Goal: Task Accomplishment & Management: Manage account settings

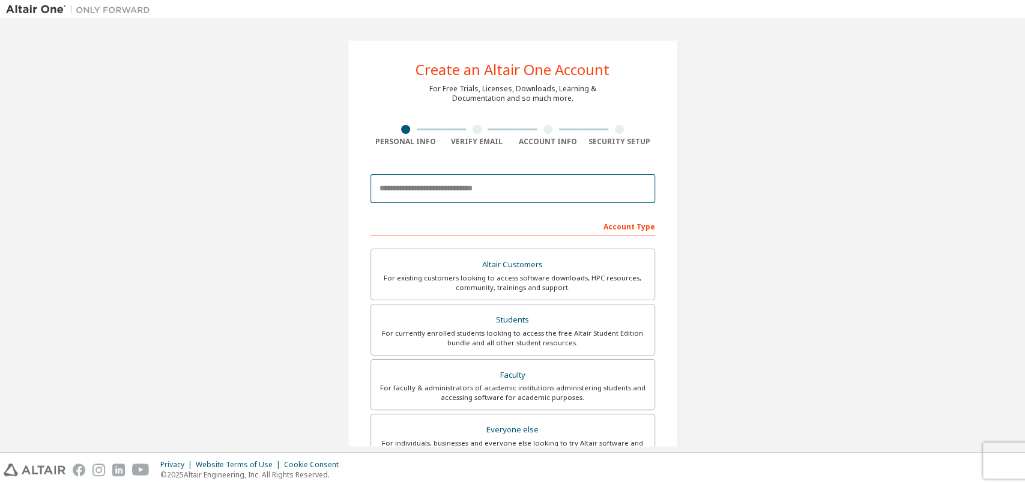
click at [427, 189] on input "email" at bounding box center [512, 188] width 285 height 29
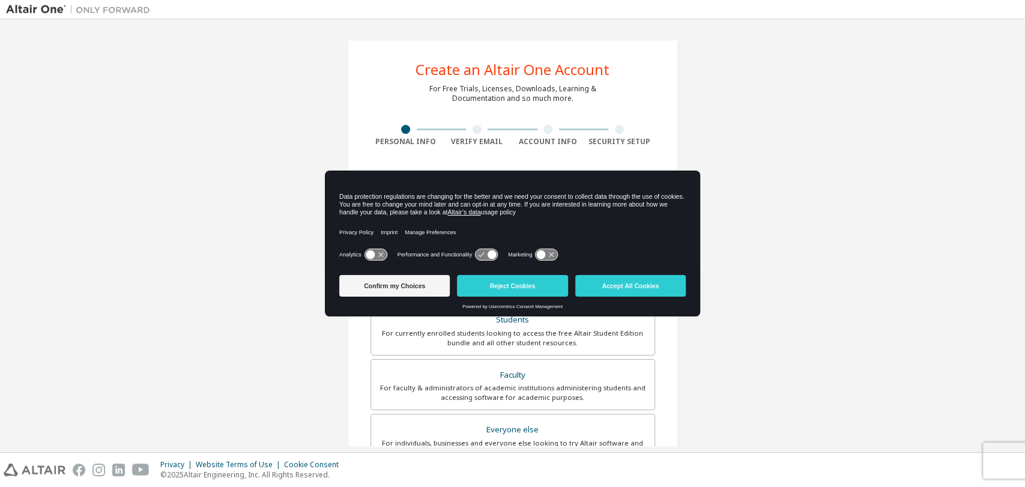
type input "**********"
click at [617, 285] on button "Accept All Cookies" at bounding box center [630, 286] width 110 height 22
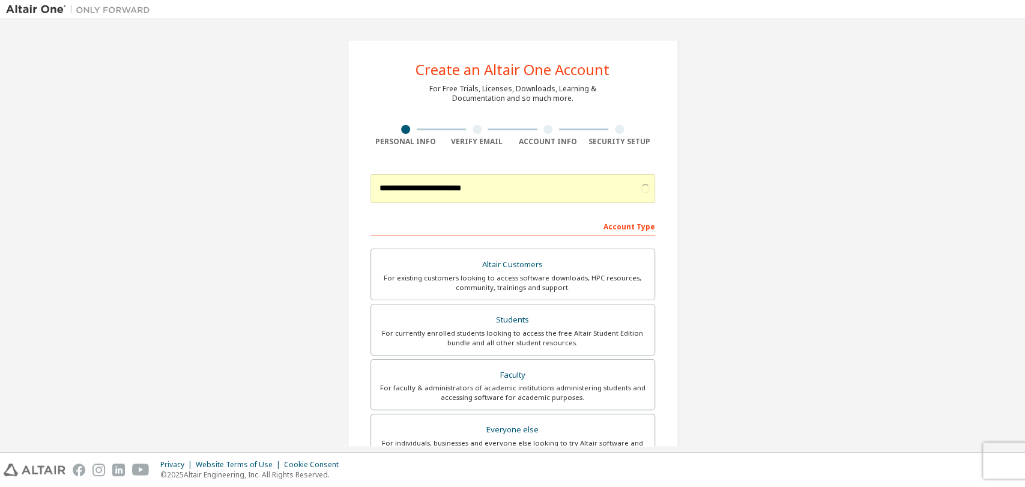
click at [464, 219] on div "Account Type" at bounding box center [512, 225] width 285 height 19
click at [525, 336] on div "For currently enrolled students looking to access the free Altair Student Editi…" at bounding box center [512, 337] width 269 height 19
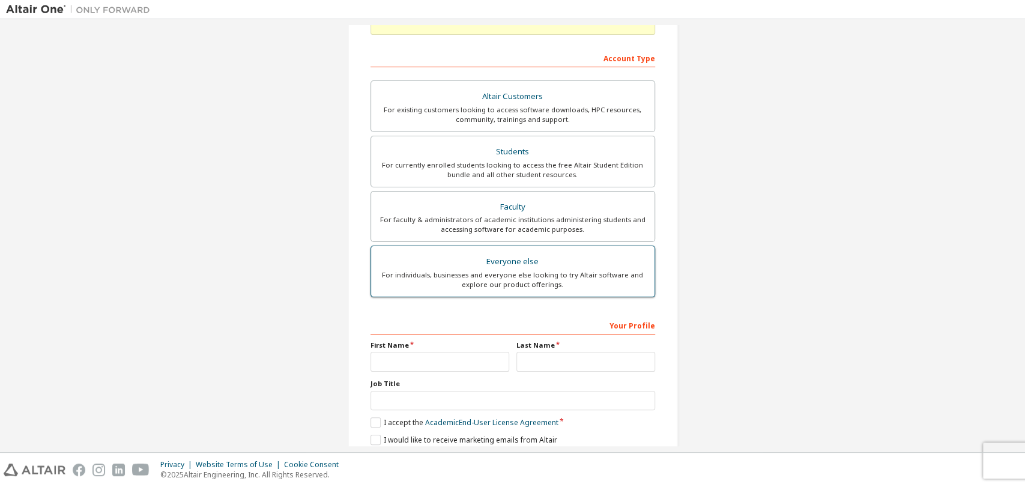
scroll to position [214, 0]
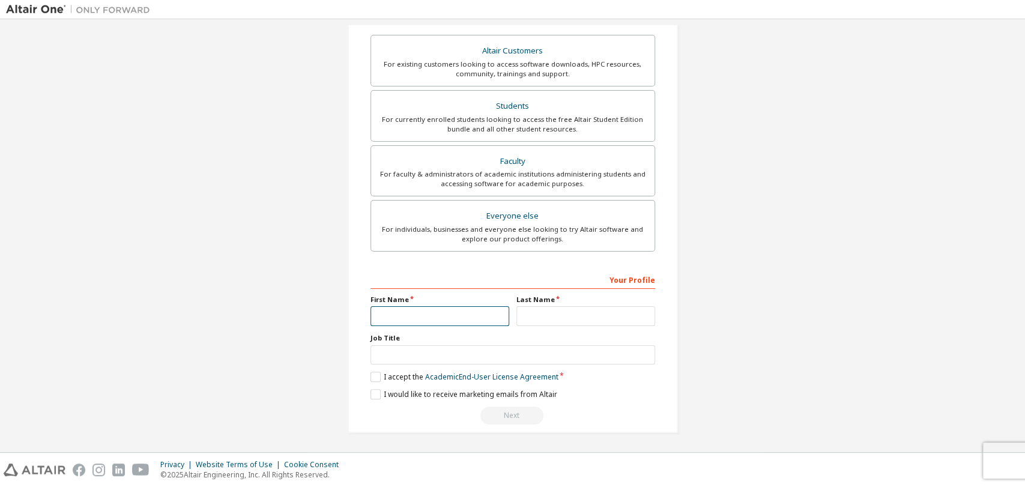
click at [428, 313] on input "text" at bounding box center [439, 316] width 139 height 20
type input "****"
drag, startPoint x: 546, startPoint y: 325, endPoint x: 543, endPoint y: 309, distance: 16.6
click at [543, 309] on div "Your Profile First Name **** Last Name Job Title Please provide State/Province …" at bounding box center [512, 348] width 285 height 156
click at [543, 309] on input "text" at bounding box center [585, 316] width 139 height 20
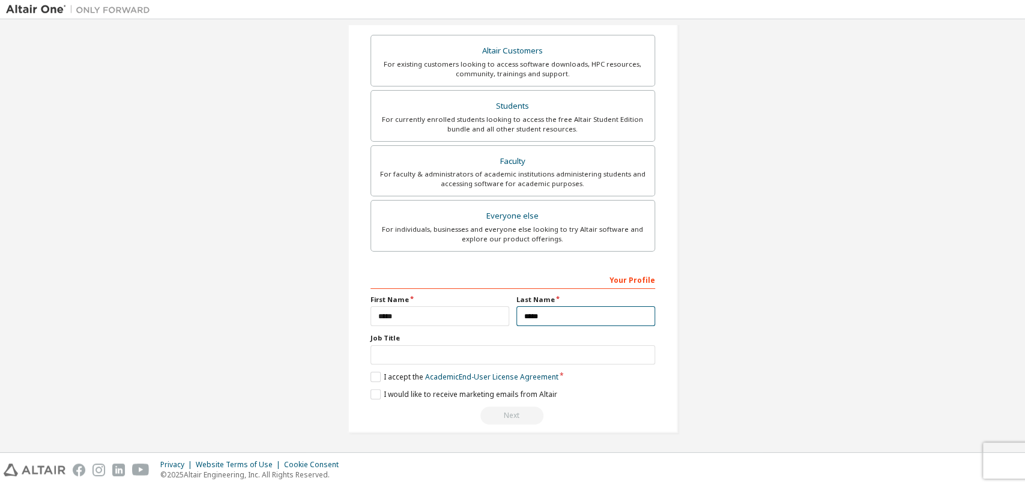
type input "*****"
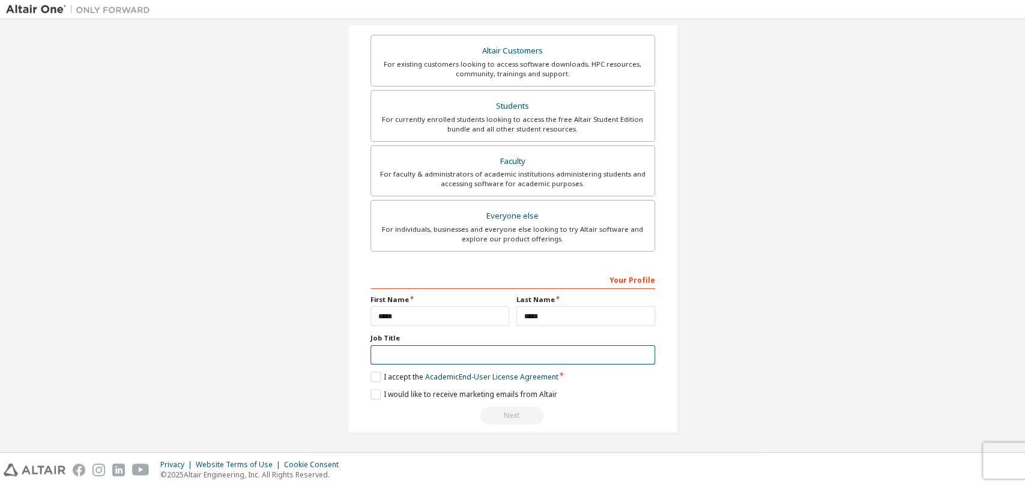
click at [419, 358] on input "text" at bounding box center [512, 355] width 285 height 20
type input "*******"
click at [375, 373] on label "I accept the Academic End-User License Agreement" at bounding box center [464, 377] width 188 height 10
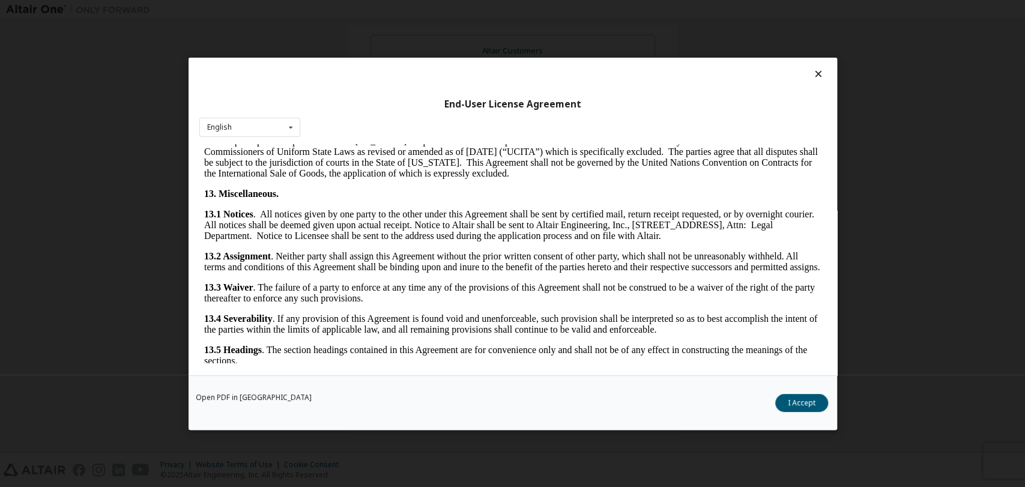
scroll to position [2021, 0]
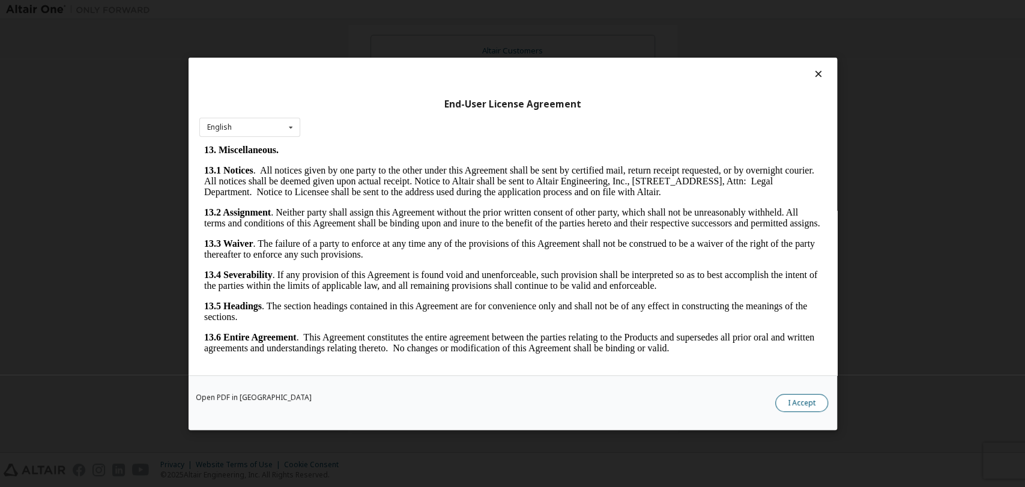
click at [785, 405] on button "I Accept" at bounding box center [801, 402] width 53 height 18
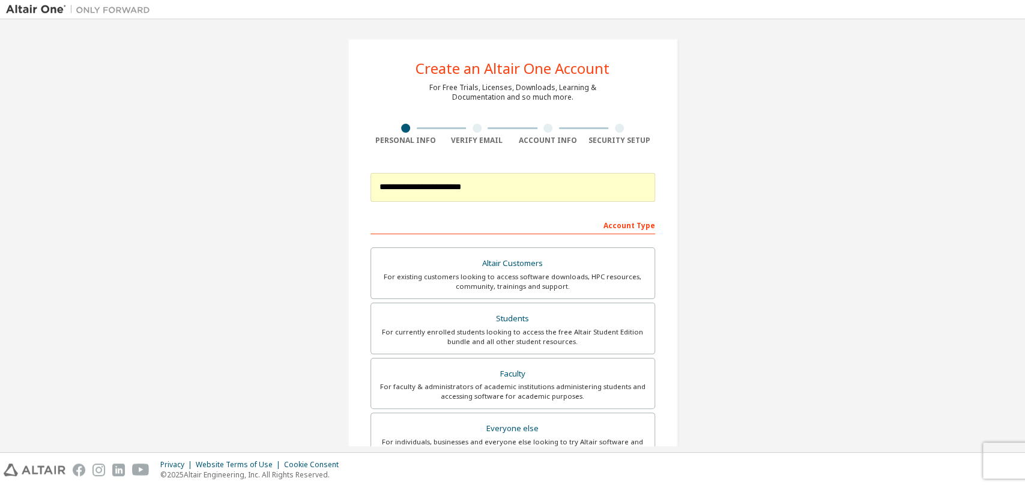
scroll to position [220, 0]
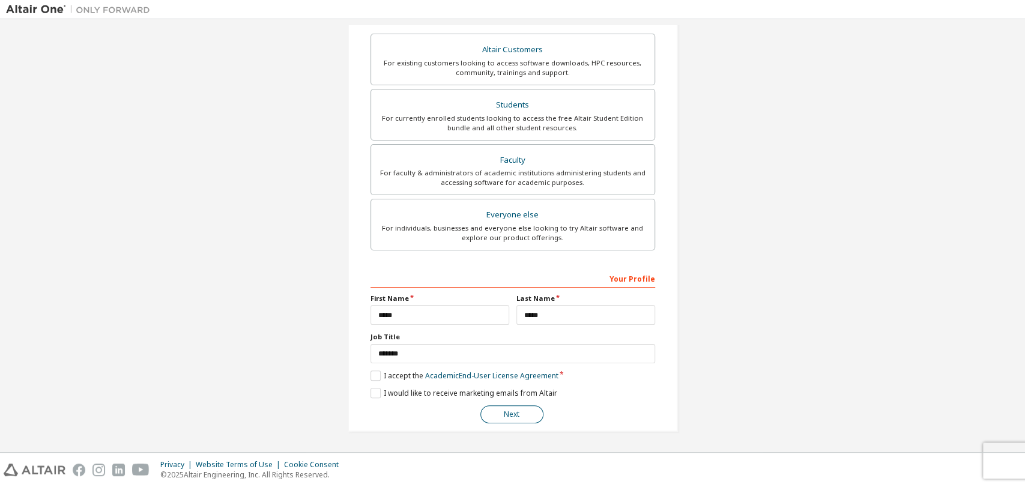
click at [500, 410] on button "Next" at bounding box center [511, 414] width 63 height 18
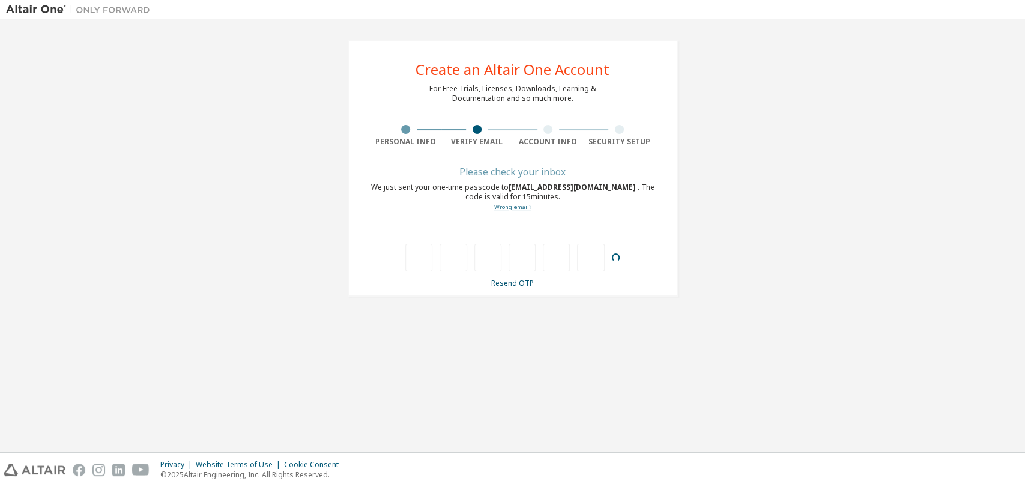
type input "*"
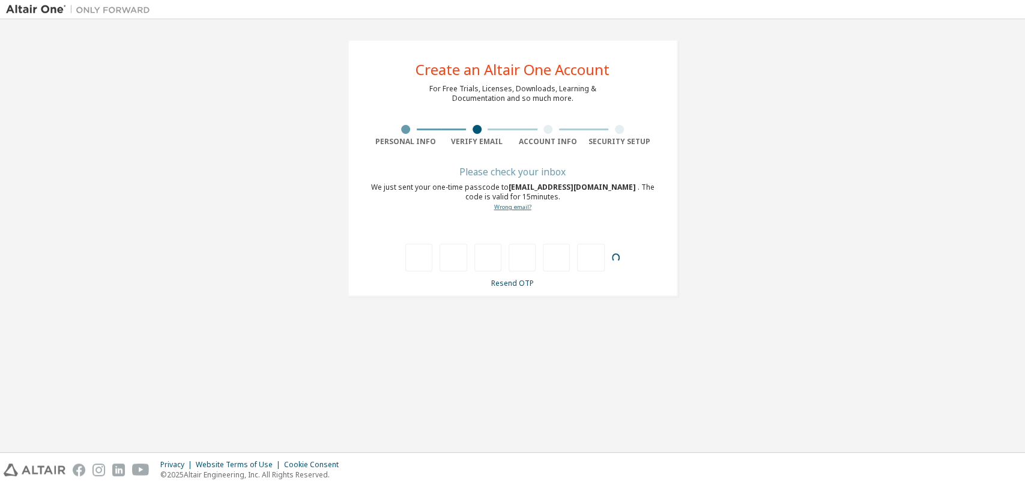
type input "*"
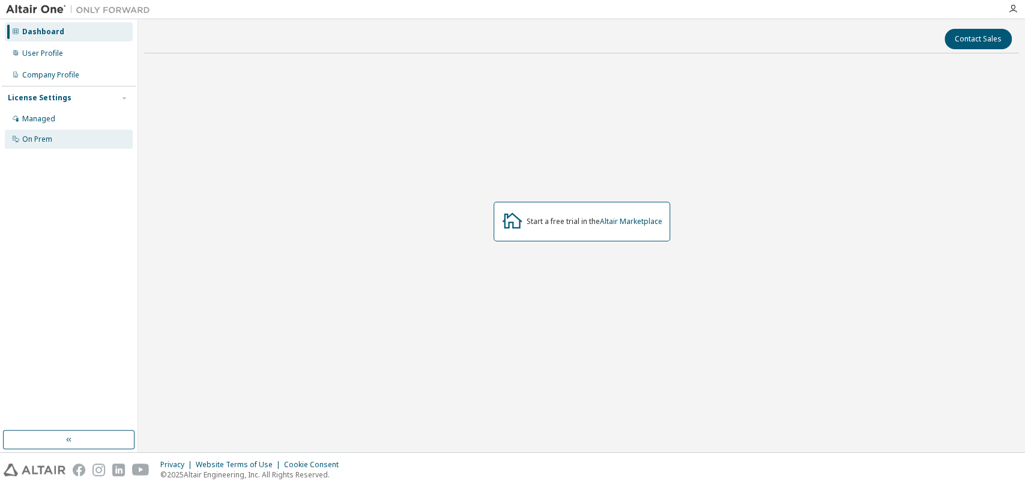
click at [41, 144] on div "On Prem" at bounding box center [69, 139] width 128 height 19
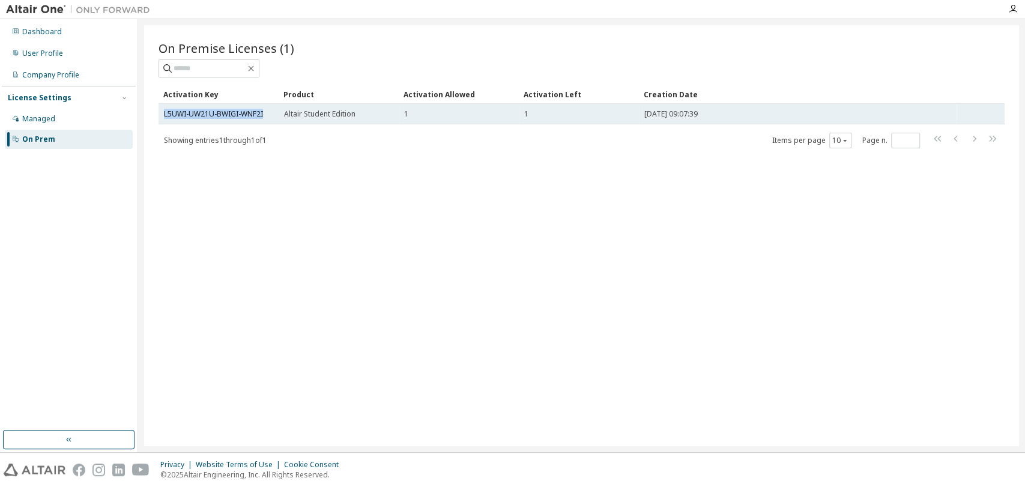
drag, startPoint x: 273, startPoint y: 109, endPoint x: 165, endPoint y: 119, distance: 108.5
click at [165, 119] on td "L5UWI-UW21U-BWIGI-WNF2I" at bounding box center [219, 114] width 120 height 20
copy link "L5UWI-UW21U-BWIGI-WNF2I"
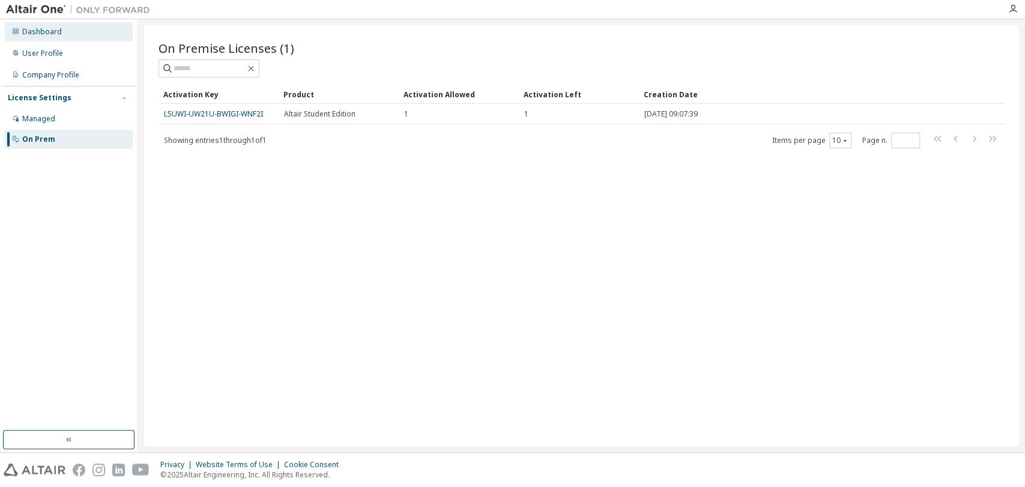
click at [32, 23] on div "Dashboard" at bounding box center [69, 31] width 128 height 19
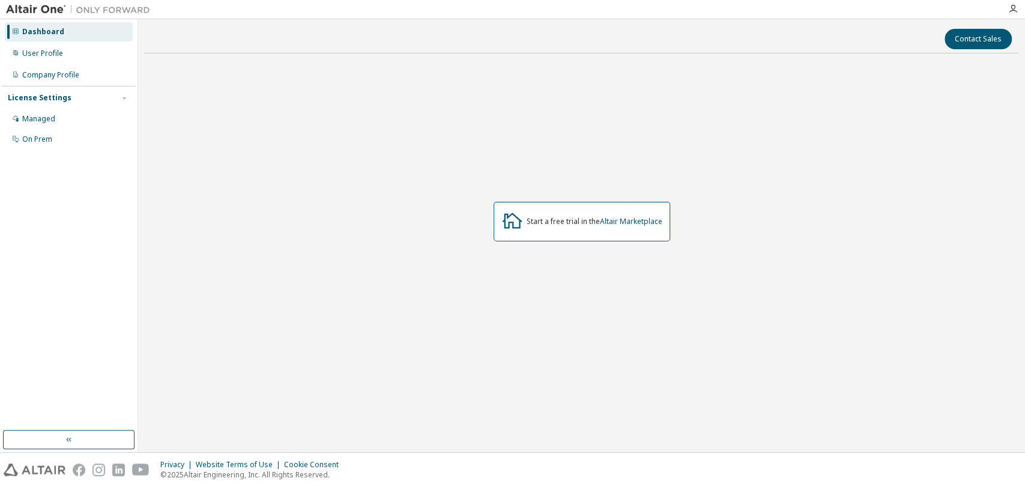
click at [79, 30] on div "Dashboard" at bounding box center [69, 31] width 128 height 19
click at [617, 219] on link "Altair Marketplace" at bounding box center [631, 221] width 62 height 10
